Goal: Information Seeking & Learning: Learn about a topic

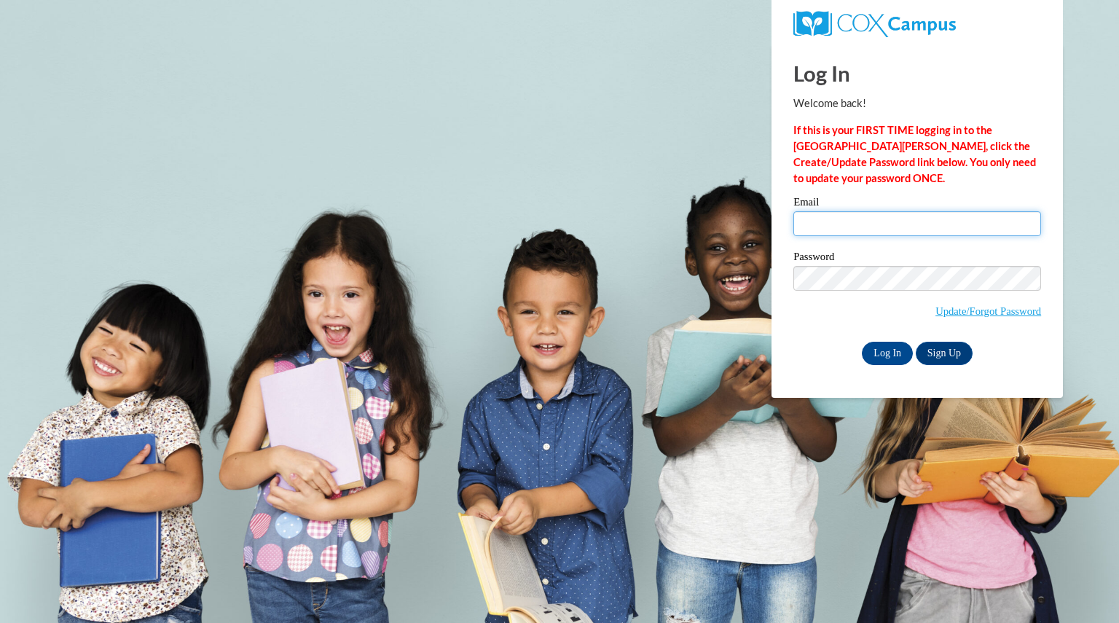
click at [881, 230] on input "Email" at bounding box center [917, 223] width 248 height 25
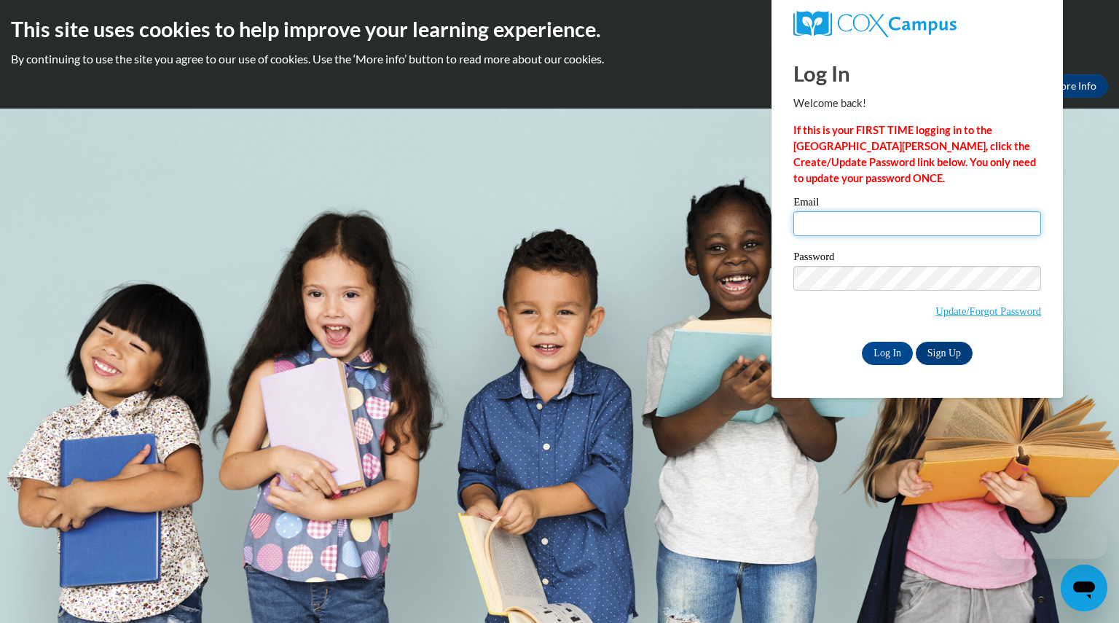
type input "madsonkatlyn@aasd.k12.wi.us"
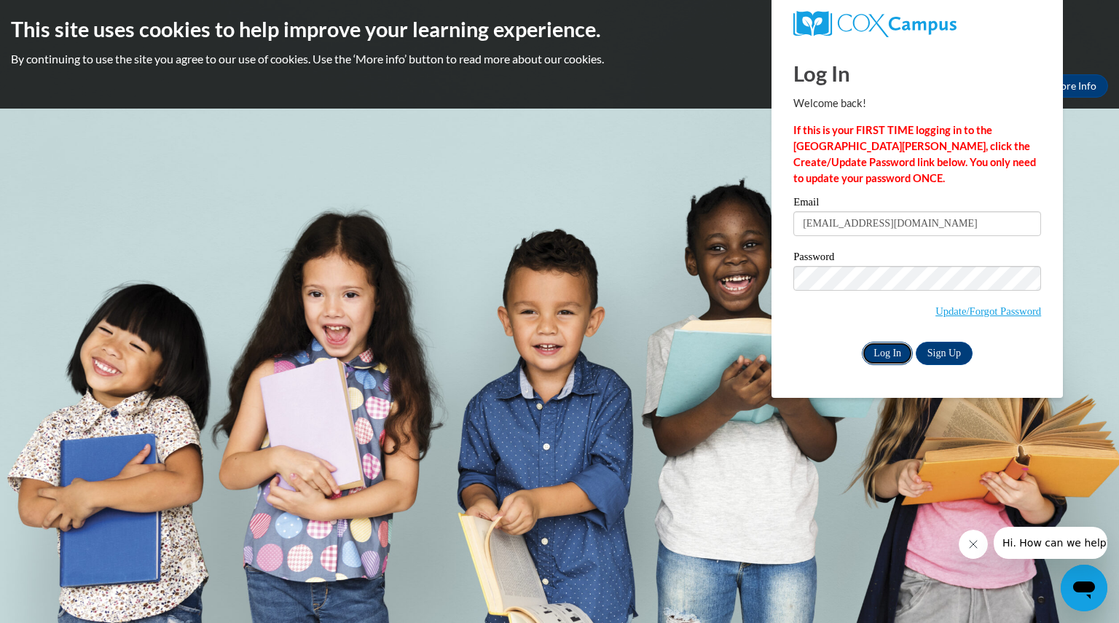
click at [884, 356] on input "Log In" at bounding box center [886, 353] width 51 height 23
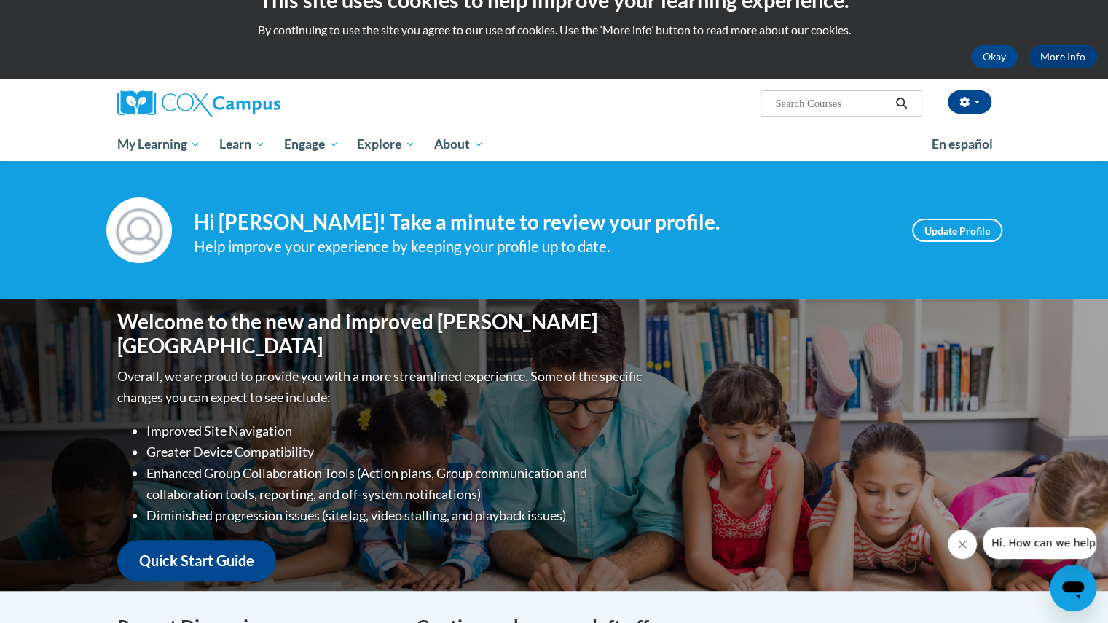
scroll to position [31, 0]
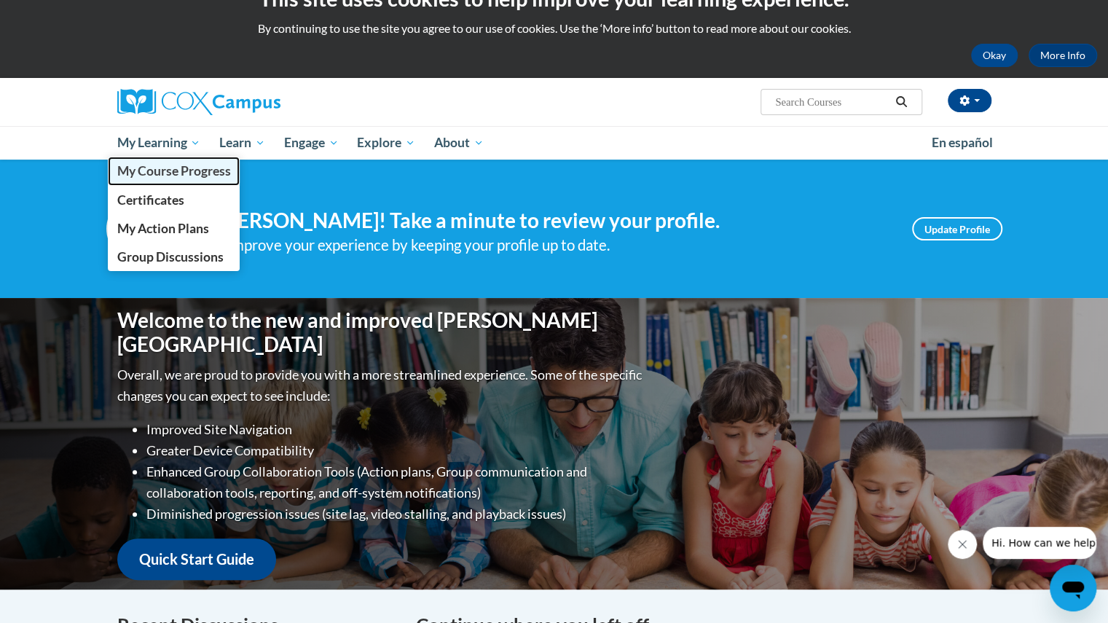
click at [183, 171] on span "My Course Progress" at bounding box center [174, 170] width 114 height 15
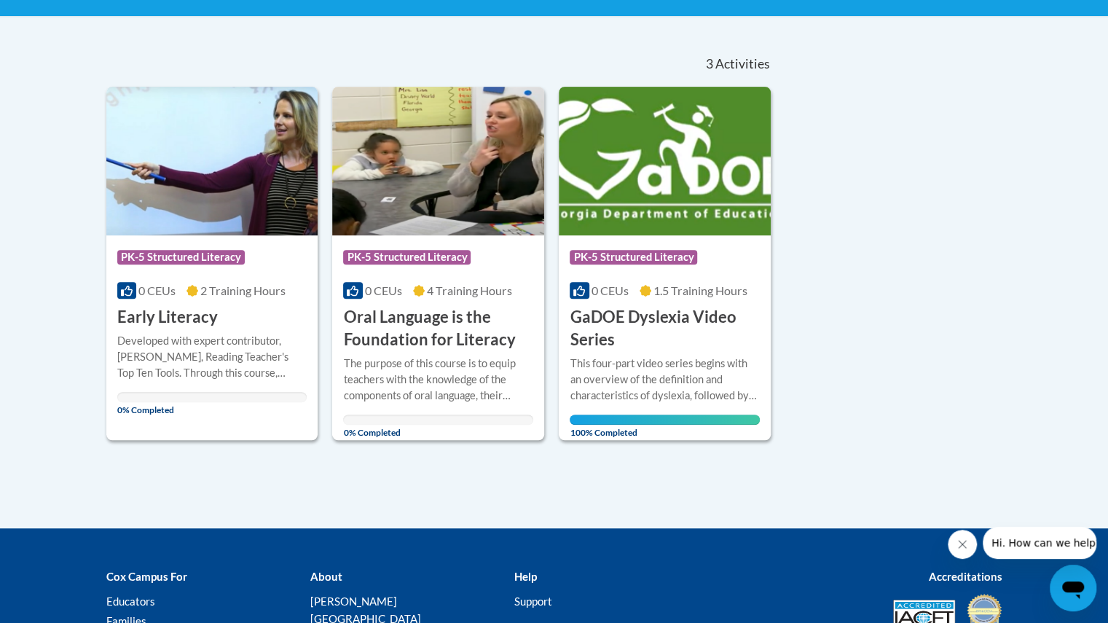
scroll to position [286, 0]
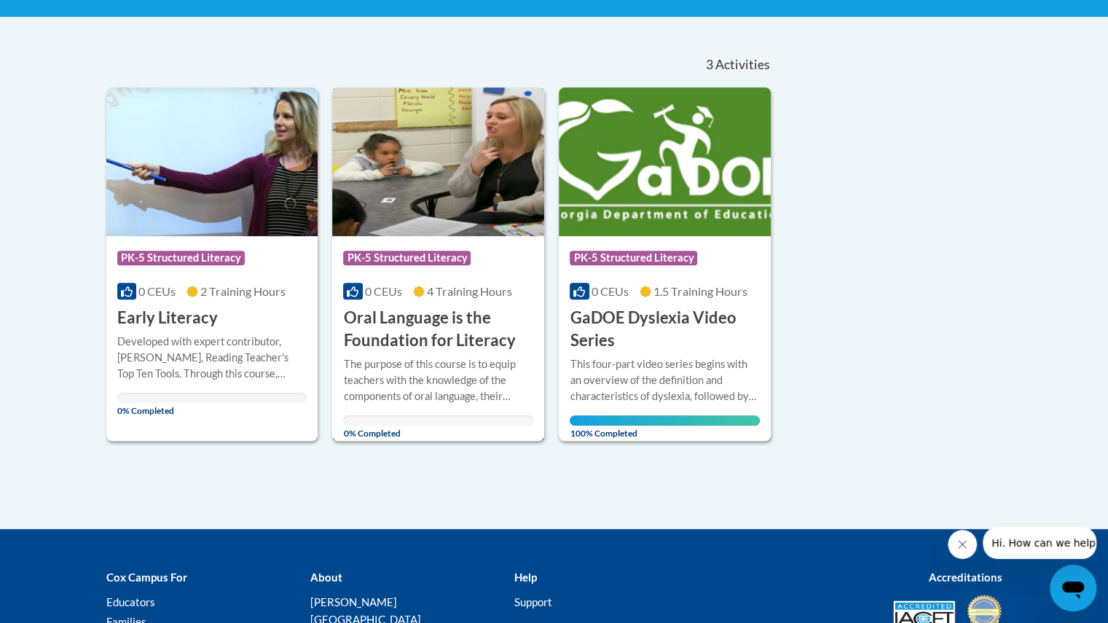
click at [429, 307] on h3 "Oral Language is the Foundation for Literacy" at bounding box center [438, 329] width 190 height 45
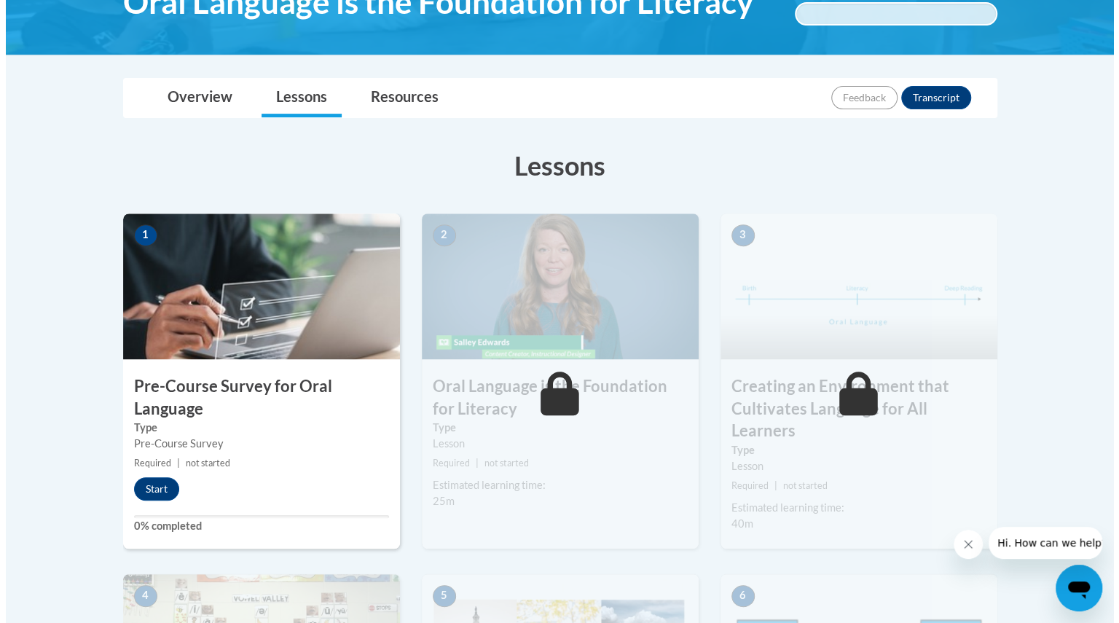
scroll to position [278, 0]
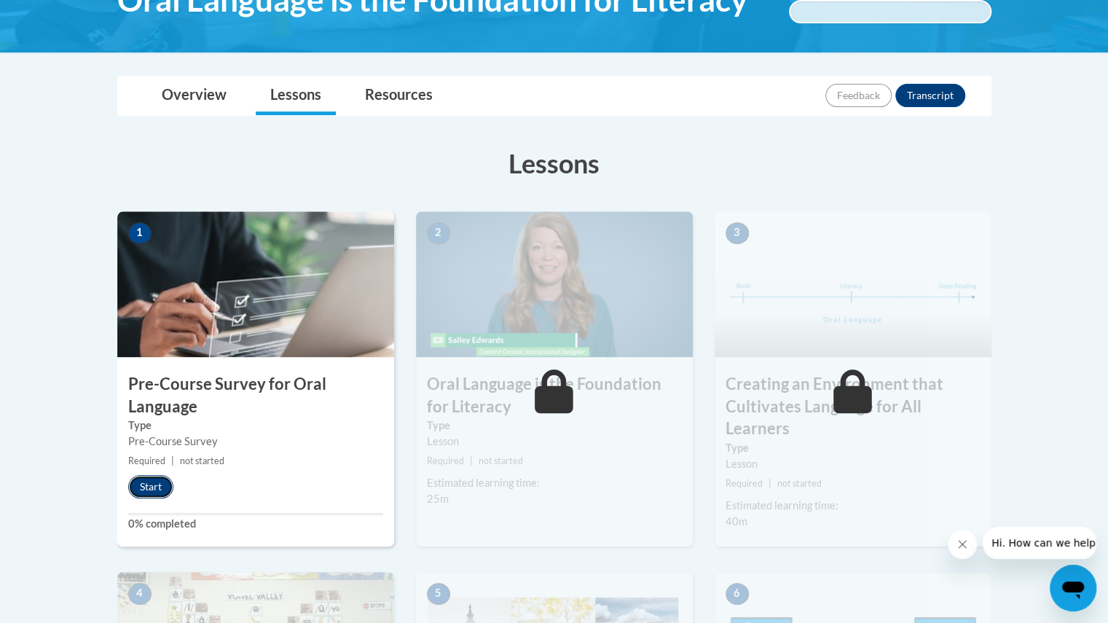
click at [144, 484] on button "Start" at bounding box center [150, 486] width 45 height 23
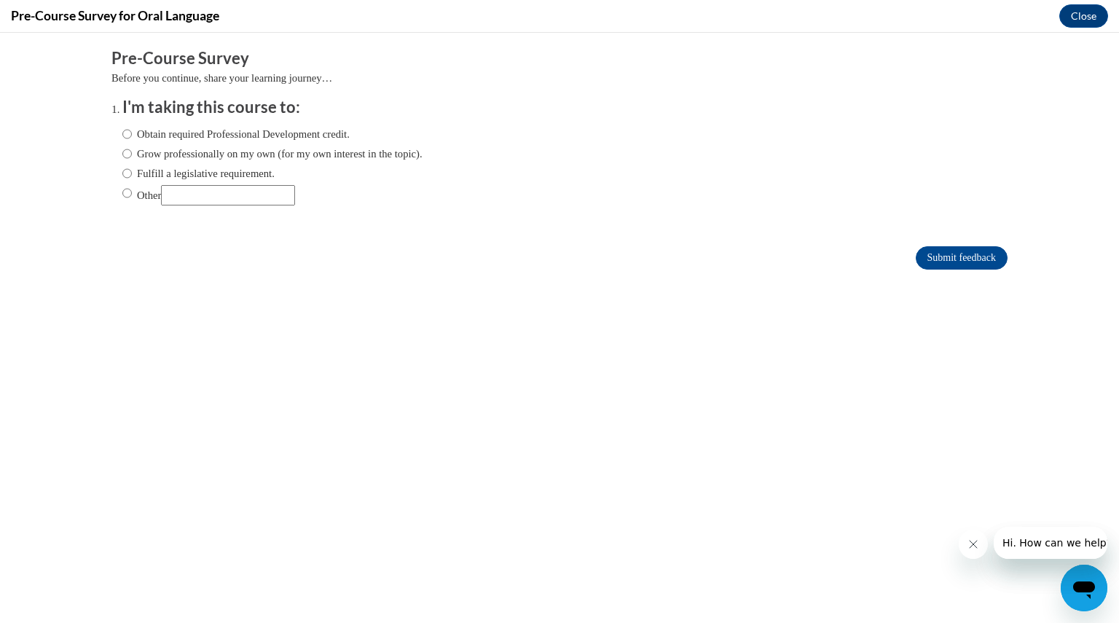
scroll to position [0, 0]
click at [248, 133] on label "Obtain required Professional Development credit." at bounding box center [235, 134] width 227 height 16
click at [132, 133] on input "Obtain required Professional Development credit." at bounding box center [126, 134] width 9 height 16
radio input "true"
click at [246, 173] on label "Fulfill a legislative requirement." at bounding box center [198, 173] width 152 height 16
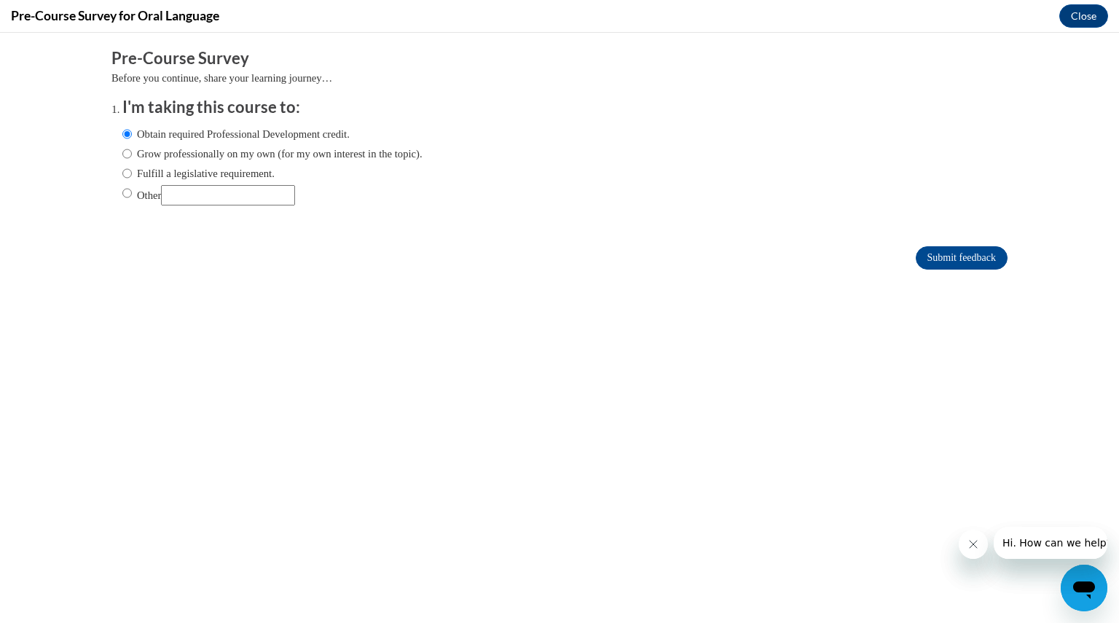
click at [132, 173] on input "Fulfill a legislative requirement." at bounding box center [126, 173] width 9 height 16
radio input "true"
click at [969, 254] on input "Submit feedback" at bounding box center [961, 257] width 92 height 23
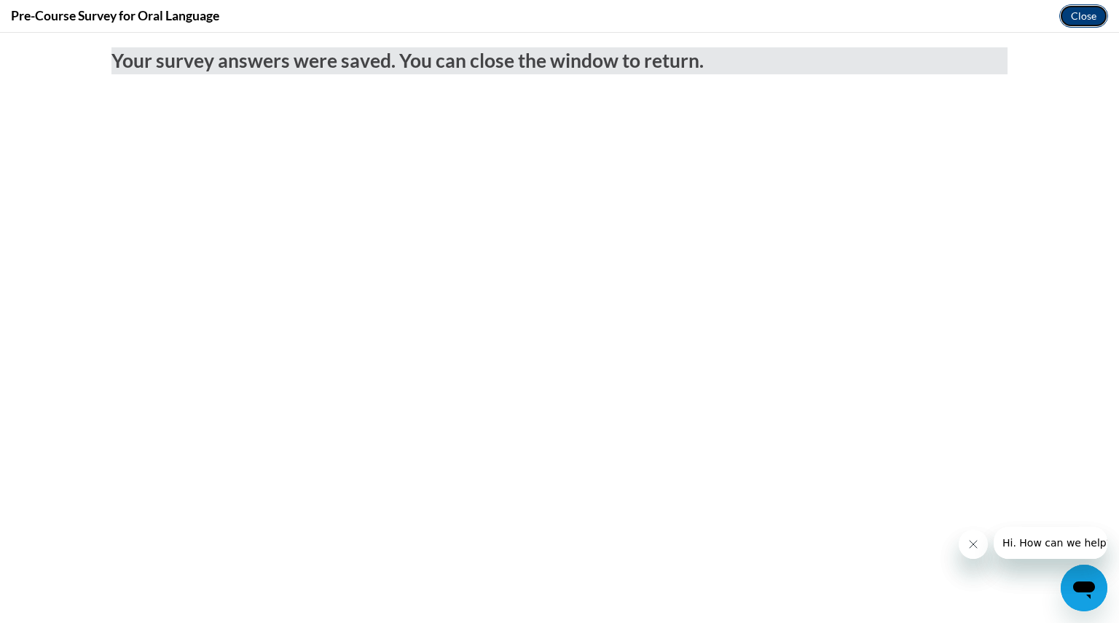
click at [1079, 20] on button "Close" at bounding box center [1083, 15] width 49 height 23
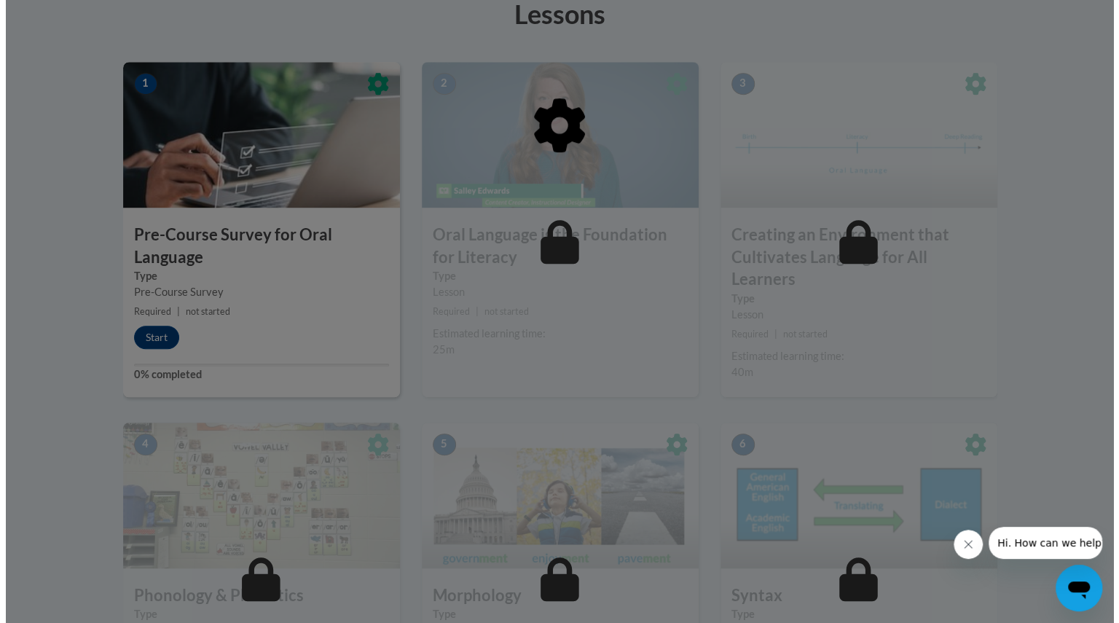
scroll to position [430, 0]
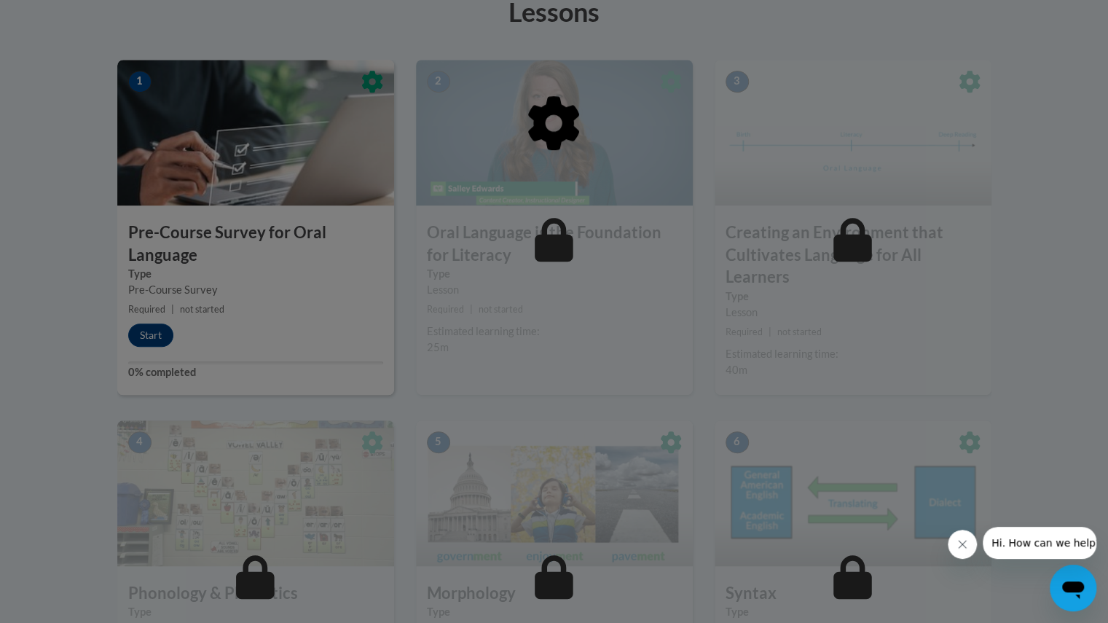
click at [954, 539] on button "Close message from company" at bounding box center [961, 543] width 29 height 29
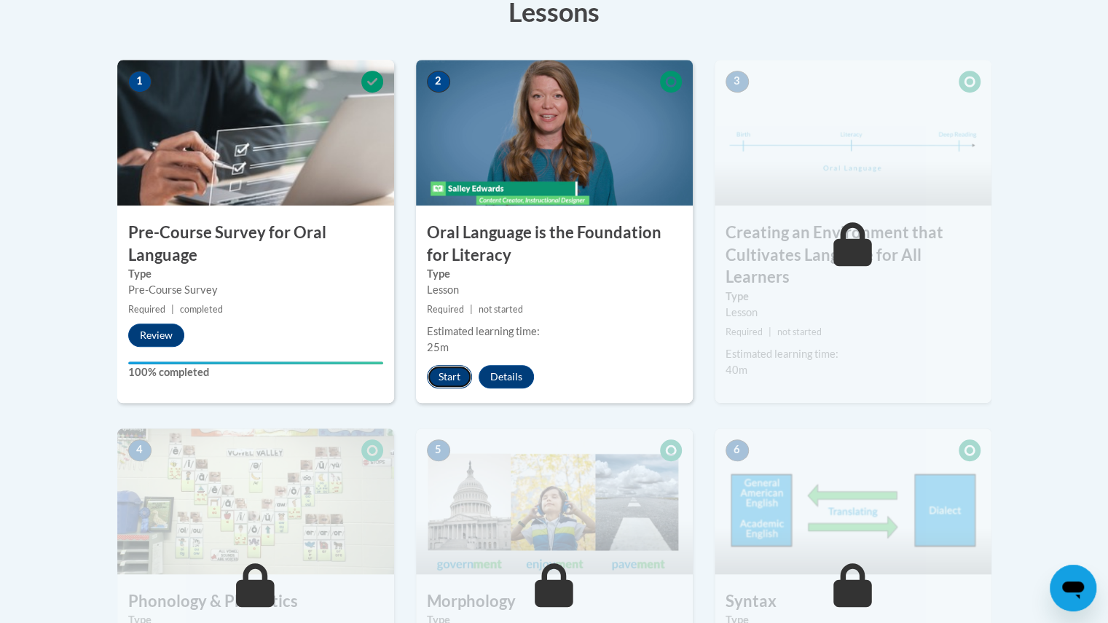
click at [443, 378] on button "Start" at bounding box center [449, 376] width 45 height 23
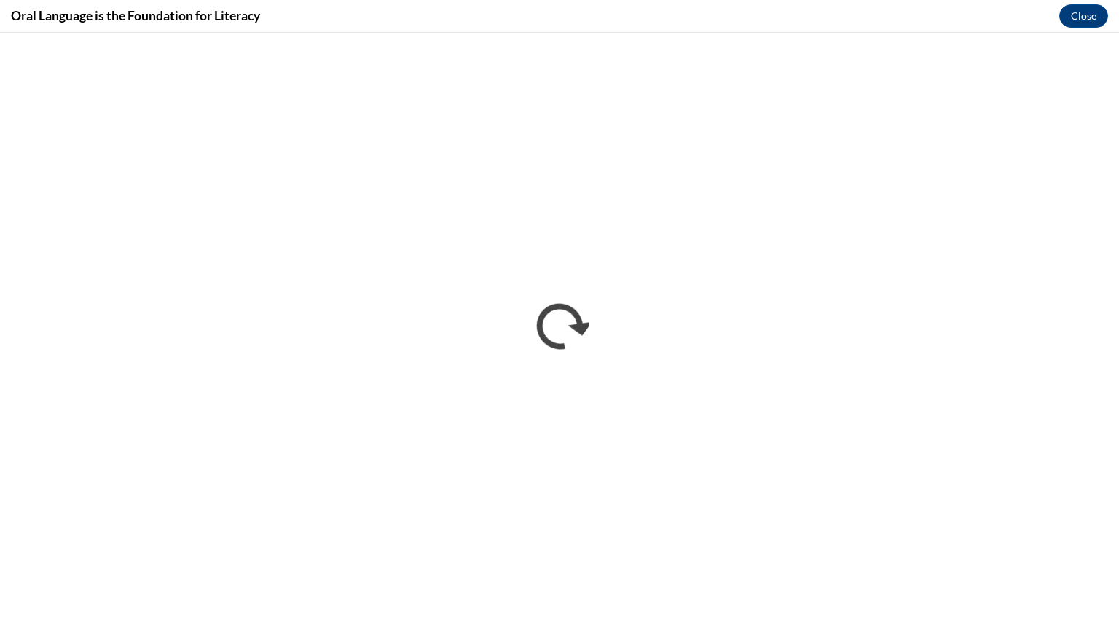
scroll to position [0, 0]
